Goal: Task Accomplishment & Management: Manage account settings

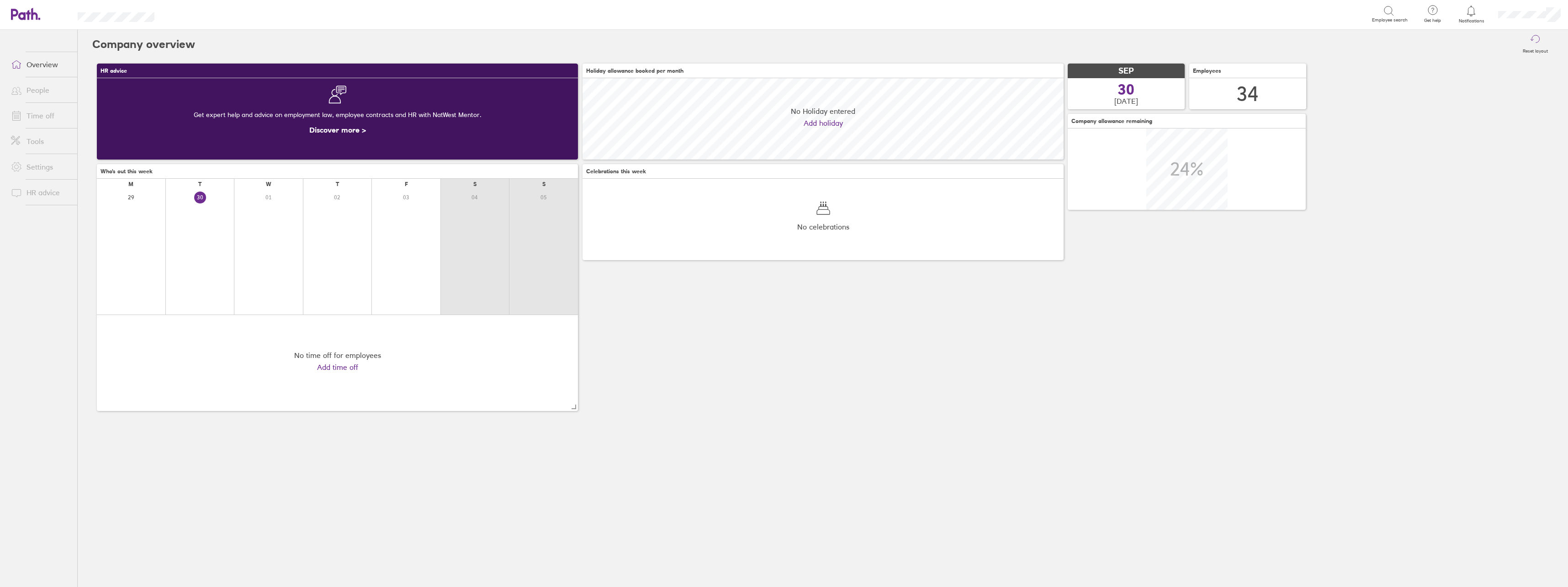
scroll to position [81, 481]
click at [52, 120] on link "Time off" at bounding box center [40, 115] width 73 height 18
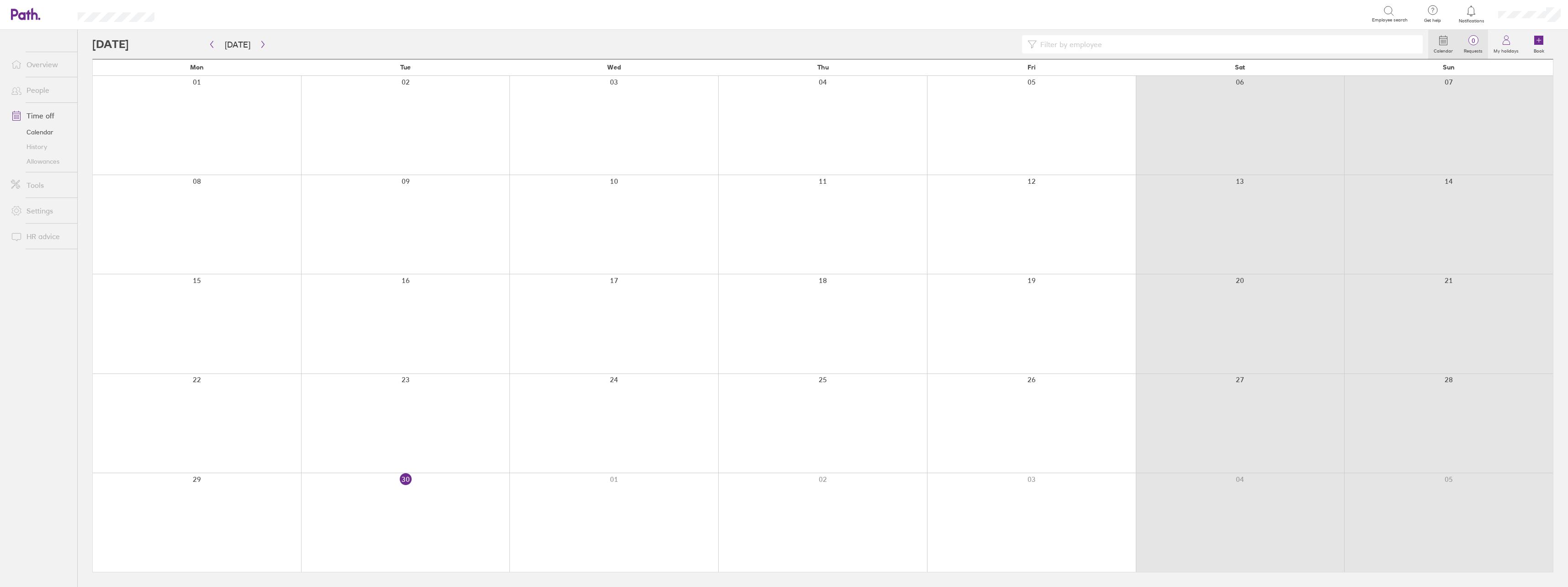
click at [1474, 47] on label "Requests" at bounding box center [1473, 49] width 30 height 8
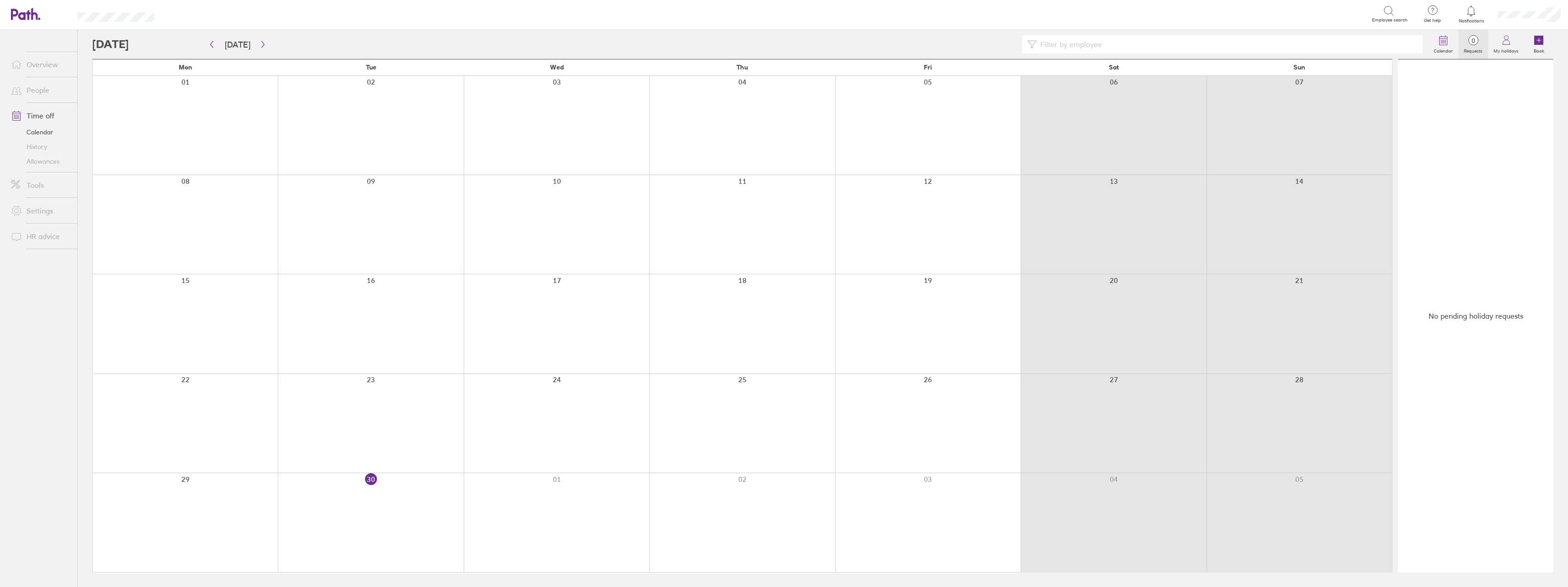
click at [1474, 47] on label "Requests" at bounding box center [1473, 49] width 30 height 8
click at [1473, 50] on label "Requests" at bounding box center [1473, 49] width 30 height 8
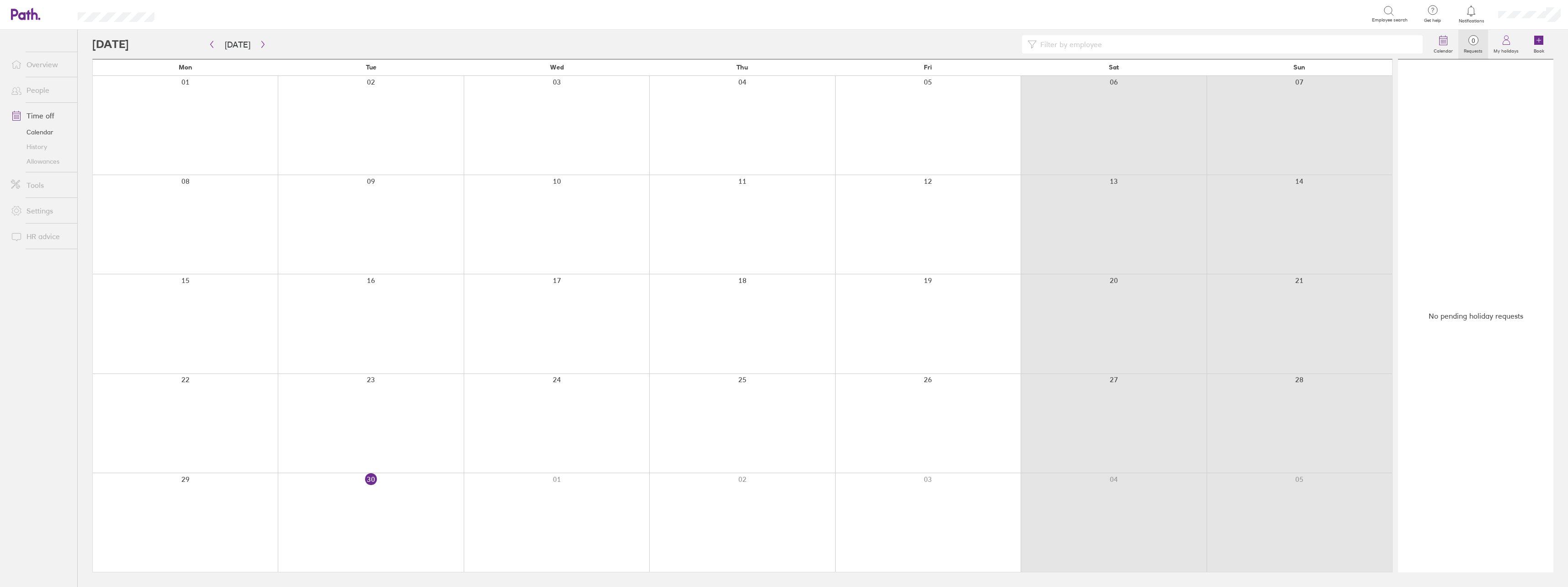
click at [1473, 50] on label "Requests" at bounding box center [1473, 49] width 30 height 8
click at [43, 111] on link "Time off" at bounding box center [40, 115] width 73 height 18
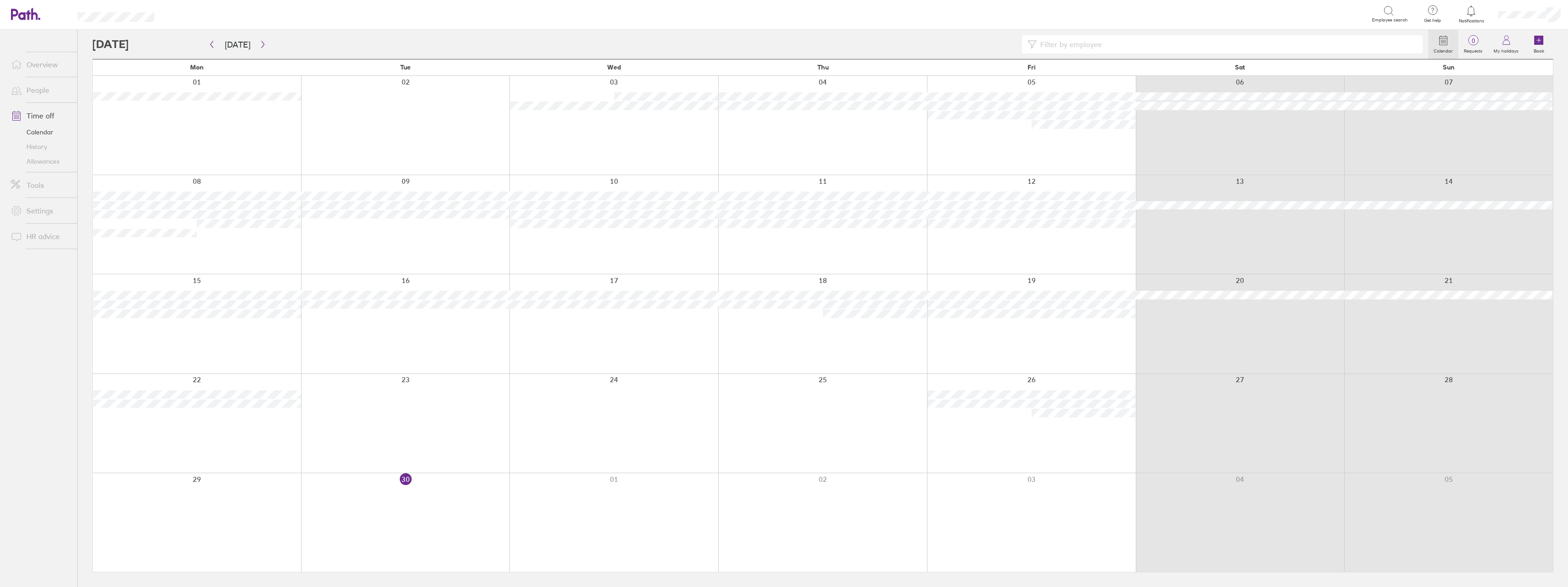
click at [35, 128] on link "Calendar" at bounding box center [40, 132] width 73 height 14
click at [262, 44] on icon "button" at bounding box center [263, 44] width 7 height 7
